Goal: Check status: Check status

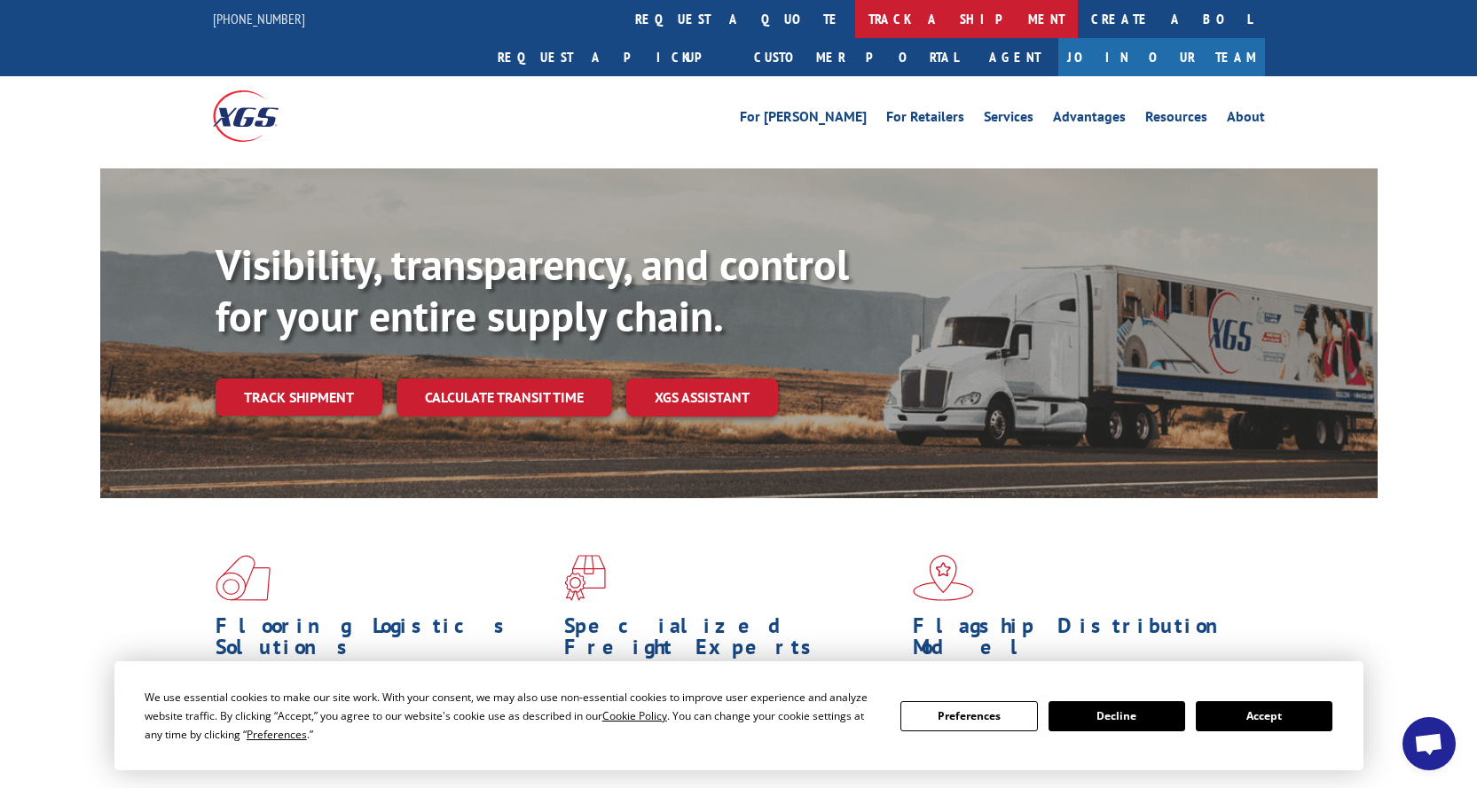
click at [855, 27] on link "track a shipment" at bounding box center [966, 19] width 223 height 38
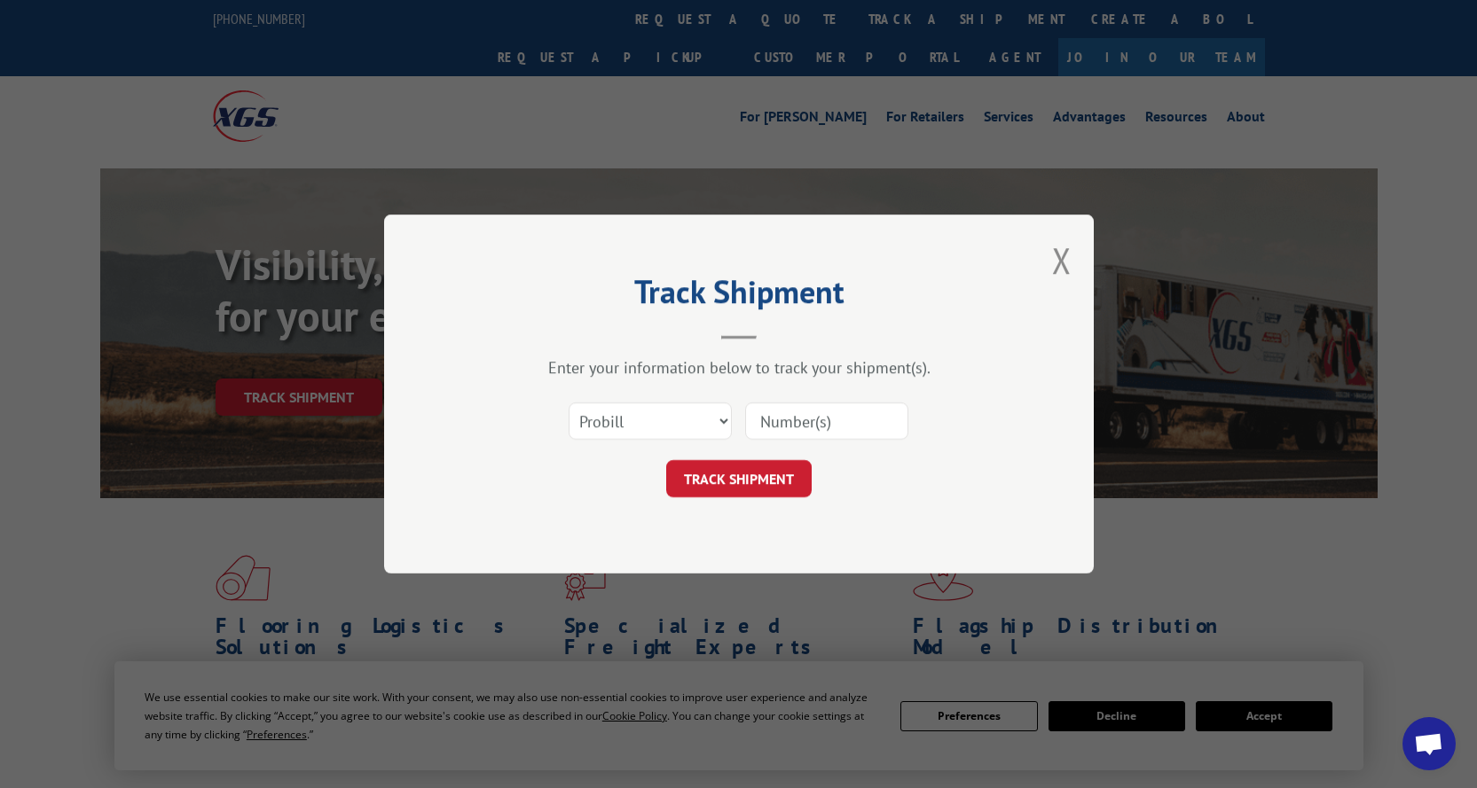
paste input "14763199"
type input "14763199"
click at [744, 490] on button "TRACK SHIPMENT" at bounding box center [738, 478] width 145 height 37
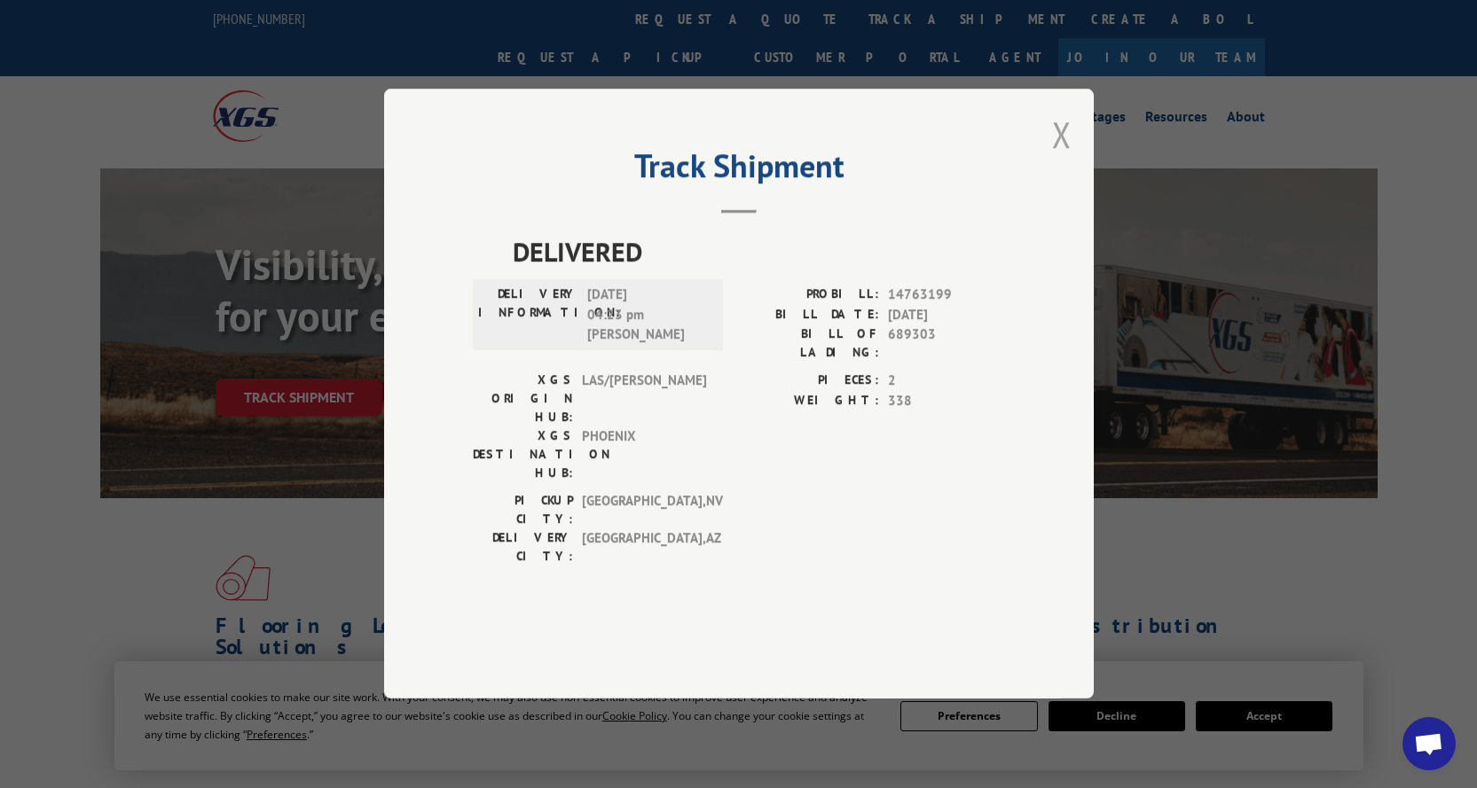
click at [1063, 158] on button "Close modal" at bounding box center [1062, 134] width 20 height 47
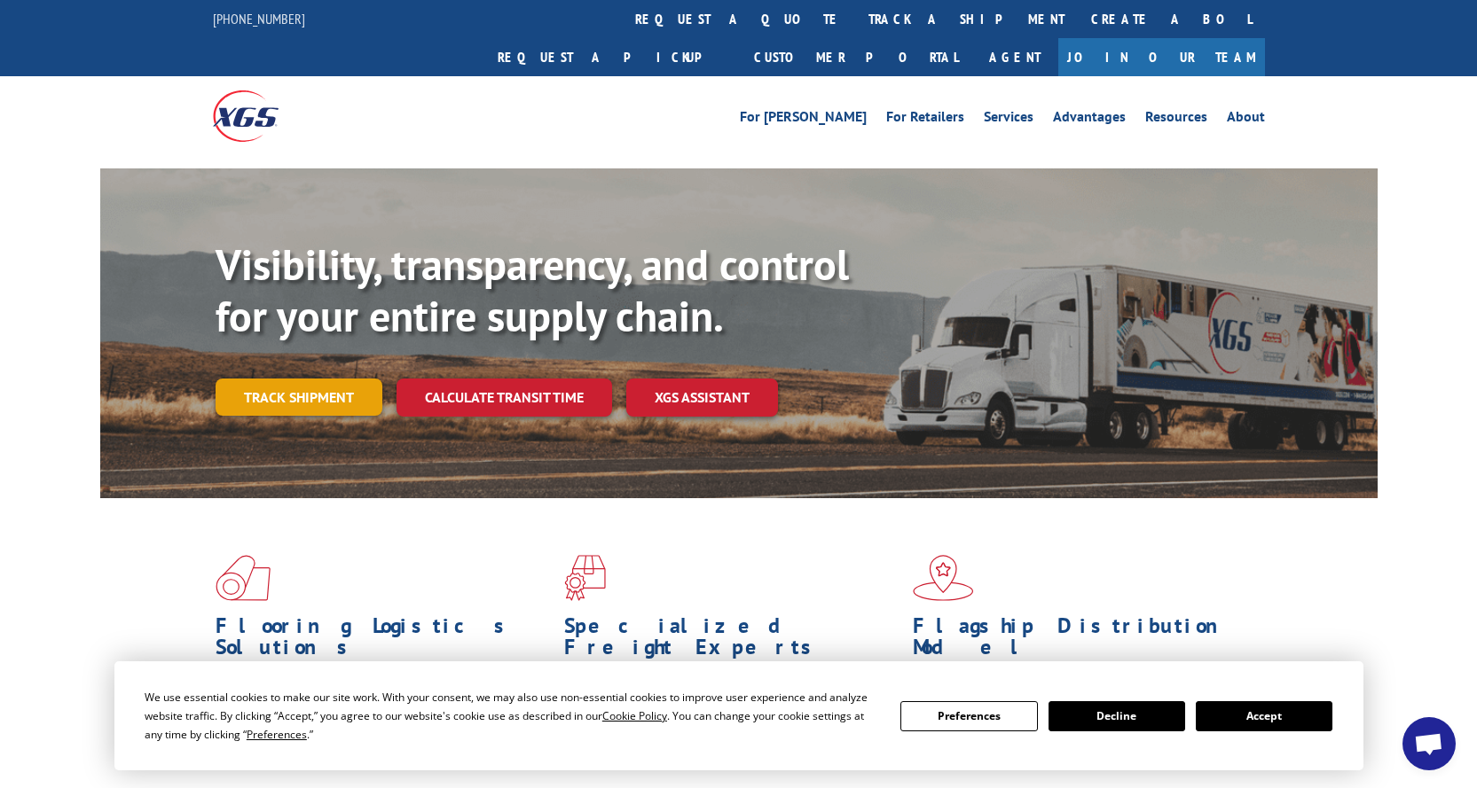
click at [313, 379] on link "Track shipment" at bounding box center [299, 397] width 167 height 37
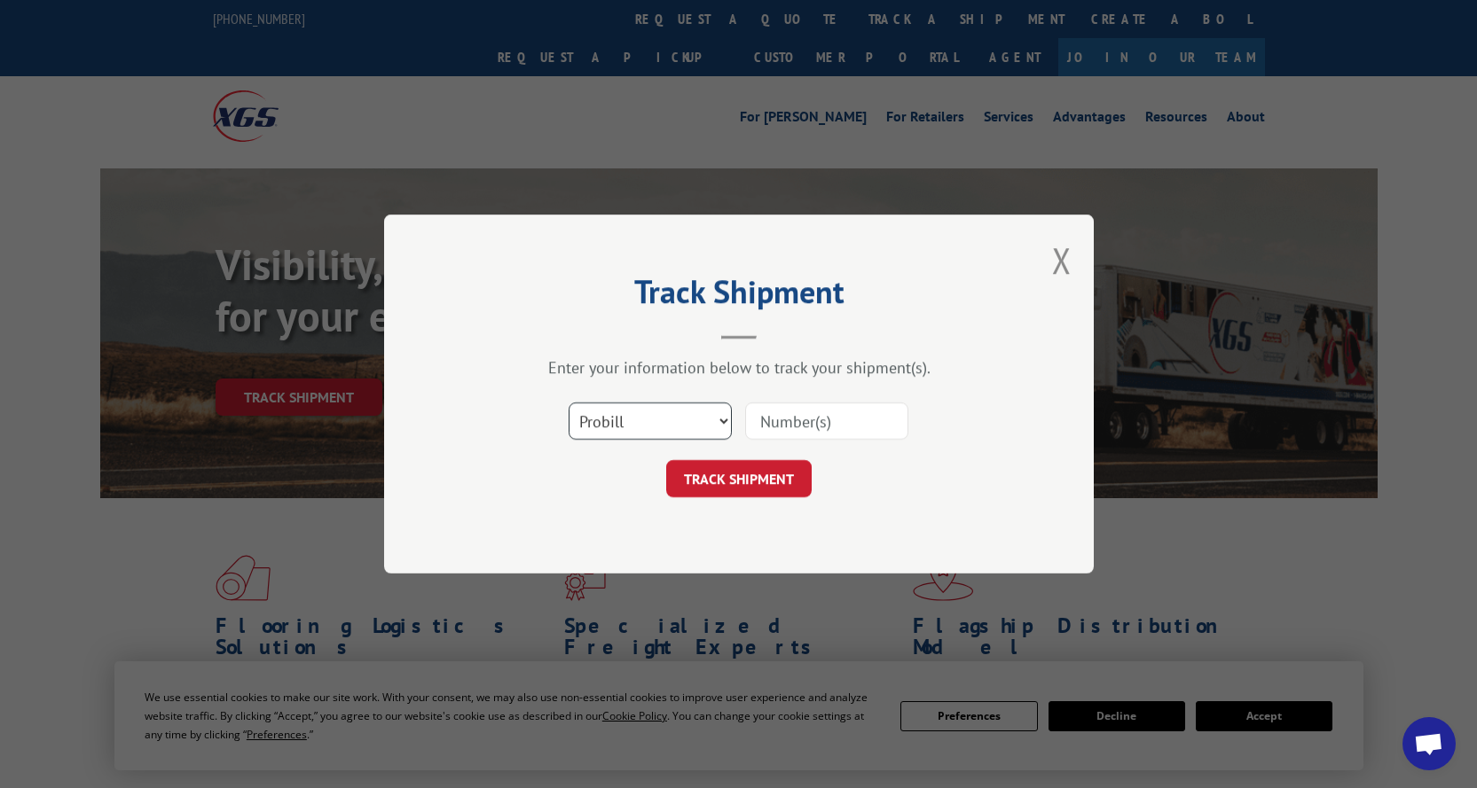
click at [631, 419] on select "Select category... Probill BOL PO" at bounding box center [649, 421] width 163 height 37
select select "bol"
click at [568, 403] on select "Select category... Probill BOL PO" at bounding box center [649, 421] width 163 height 37
paste input "14763199"
type input "14763199"
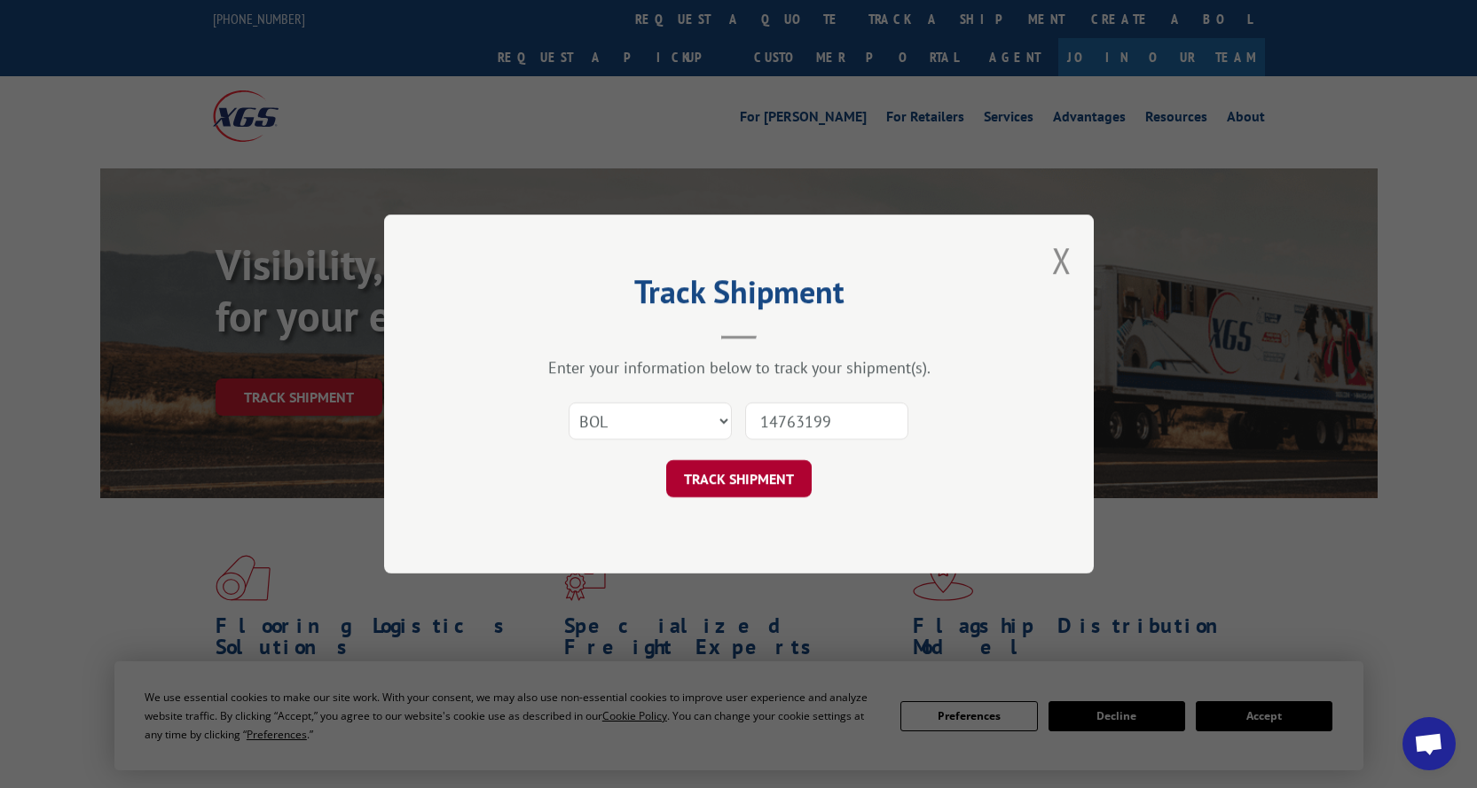
click at [755, 485] on button "TRACK SHIPMENT" at bounding box center [738, 478] width 145 height 37
